Goal: Information Seeking & Learning: Find specific fact

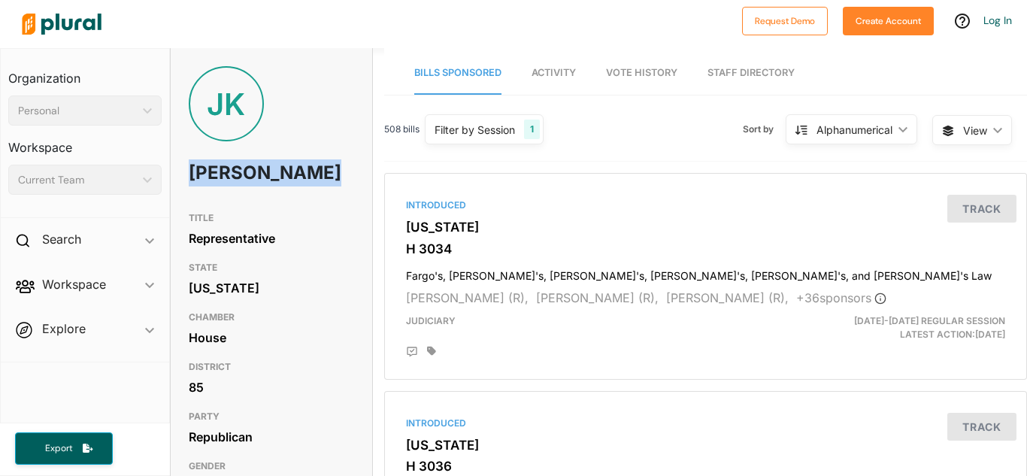
drag, startPoint x: 191, startPoint y: 174, endPoint x: 271, endPoint y: 199, distance: 83.5
click at [271, 196] on h1 "[PERSON_NAME]" at bounding box center [238, 172] width 99 height 45
copy h1 "[PERSON_NAME]"
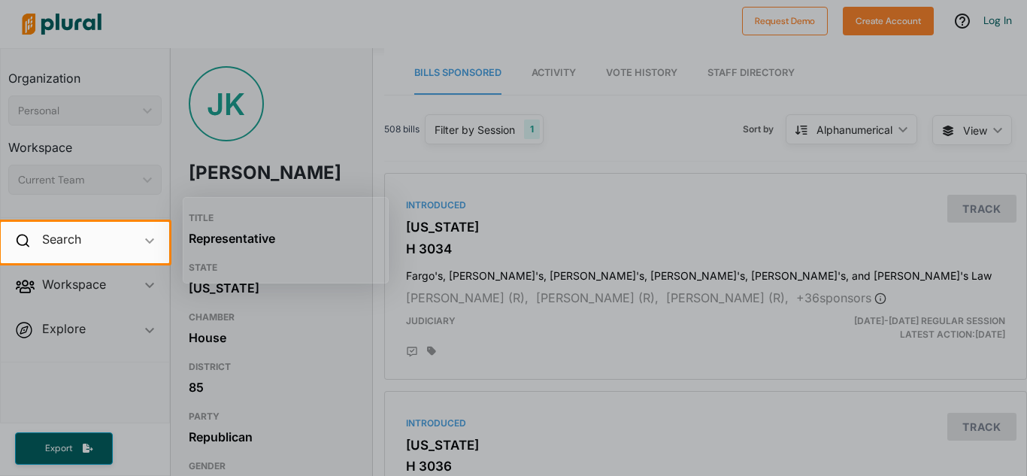
click at [550, 167] on div at bounding box center [513, 111] width 1027 height 222
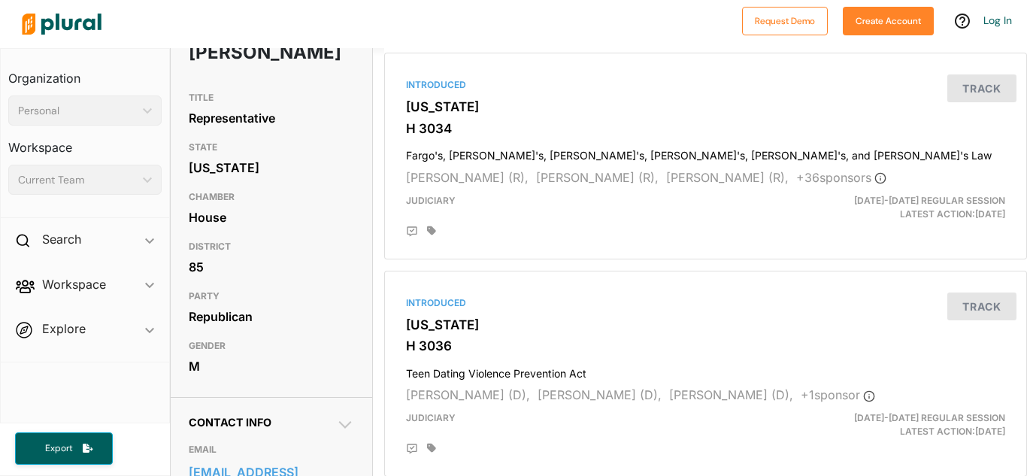
scroll to position [119, 0]
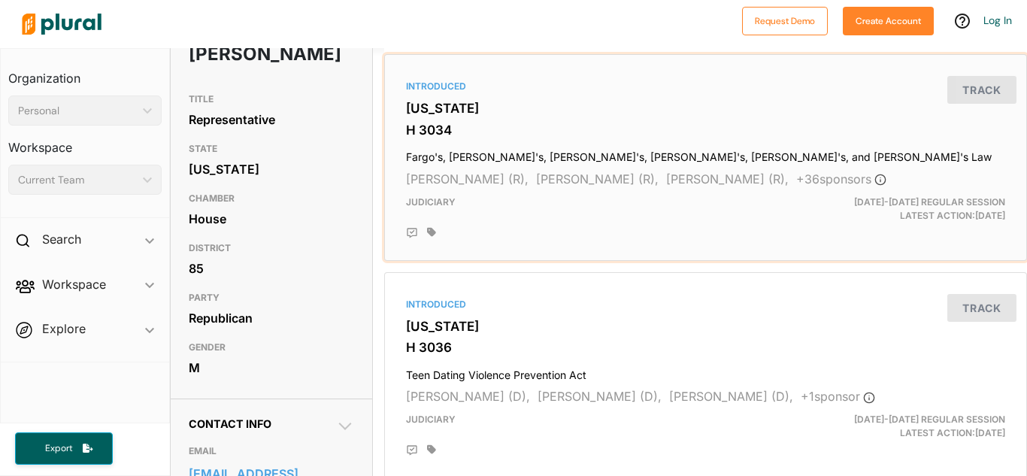
click at [405, 155] on div "Introduced [US_STATE] H 3034 Fargo's, Hyco's, [PERSON_NAME]'s, [PERSON_NAME]'s,…" at bounding box center [706, 157] width 630 height 193
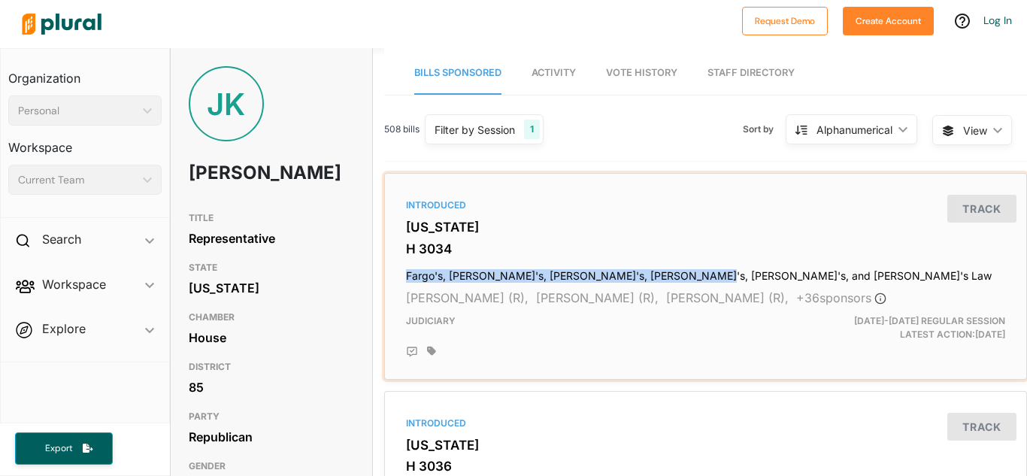
drag, startPoint x: 405, startPoint y: 274, endPoint x: 722, endPoint y: 269, distance: 317.5
click at [722, 269] on div "Introduced [US_STATE] H 3034 Fargo's, Hyco's, [PERSON_NAME]'s, [PERSON_NAME]'s,…" at bounding box center [706, 276] width 630 height 193
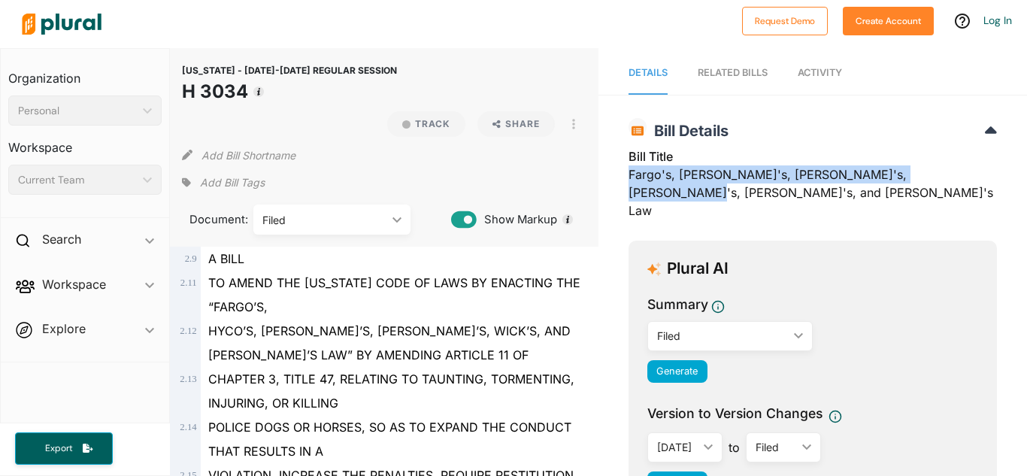
drag, startPoint x: 629, startPoint y: 176, endPoint x: 971, endPoint y: 176, distance: 342.2
click at [971, 176] on div "Bill Title [PERSON_NAME]'s, [PERSON_NAME]'s, [PERSON_NAME]'s, [PERSON_NAME]'s, …" at bounding box center [813, 187] width 369 height 81
copy div "Fargo's, [PERSON_NAME]'s, [PERSON_NAME]'s, [PERSON_NAME]'s, [PERSON_NAME]'s, an…"
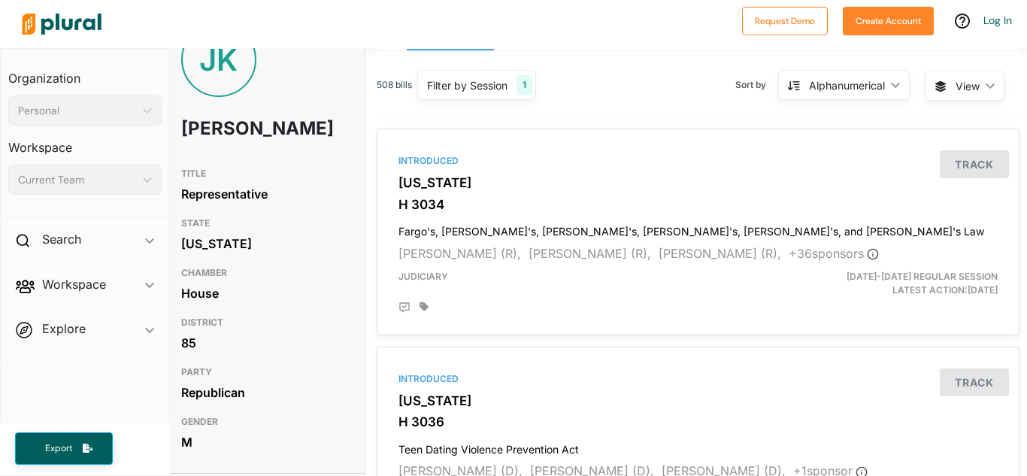
scroll to position [0, 8]
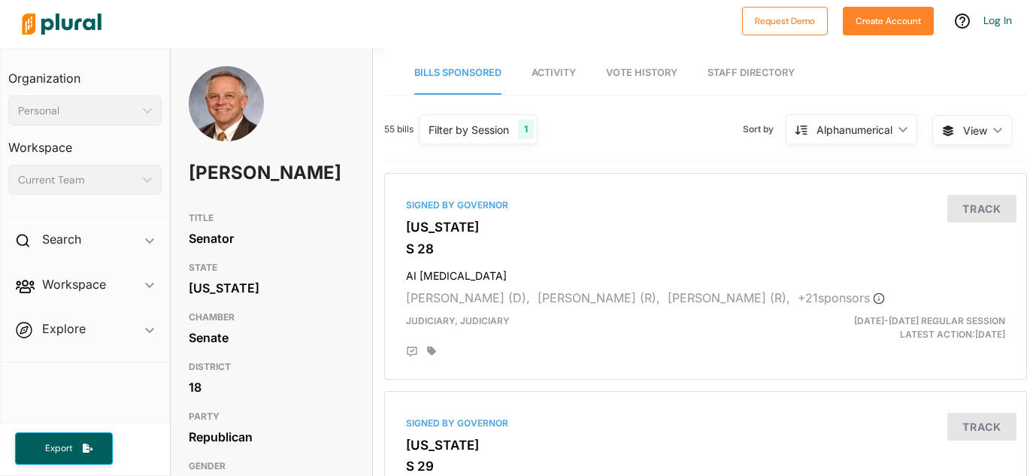
click at [236, 119] on img at bounding box center [226, 114] width 75 height 96
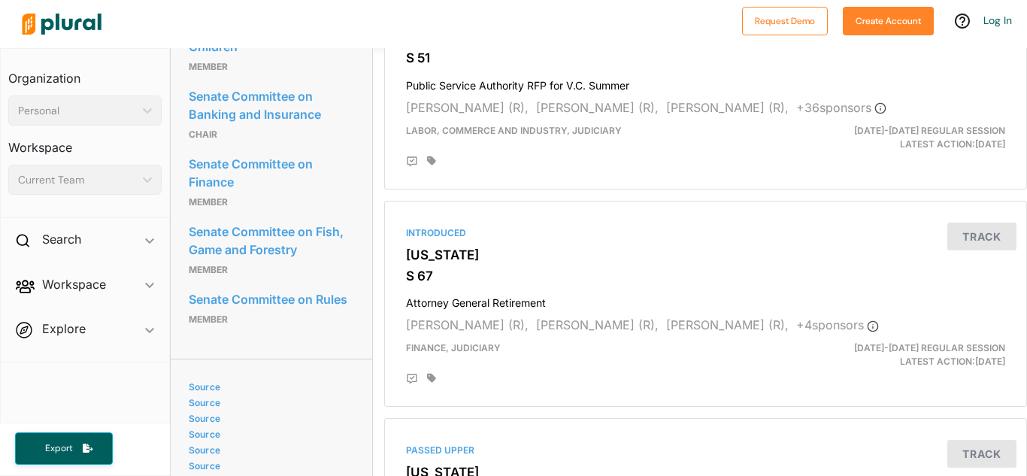
scroll to position [846, 0]
